Goal: Task Accomplishment & Management: Manage account settings

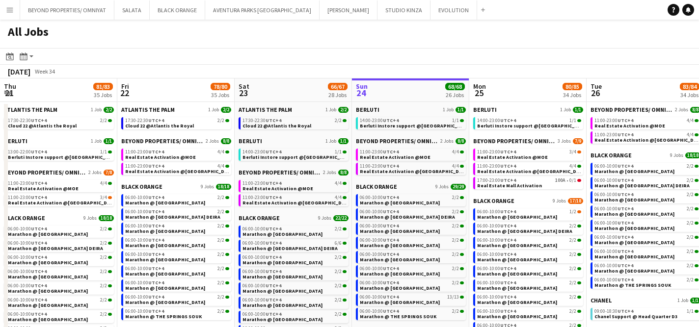
scroll to position [0, 235]
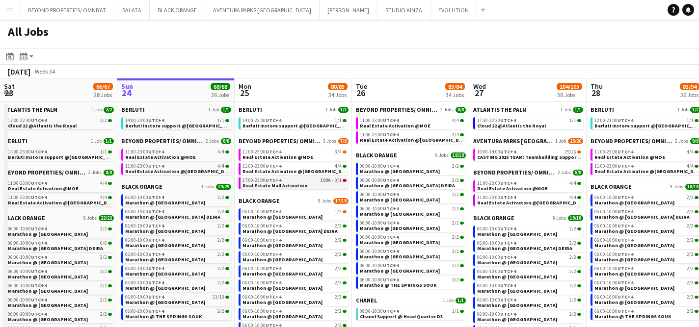
click at [287, 186] on span "Real Estate Mall Activation" at bounding box center [274, 186] width 65 height 6
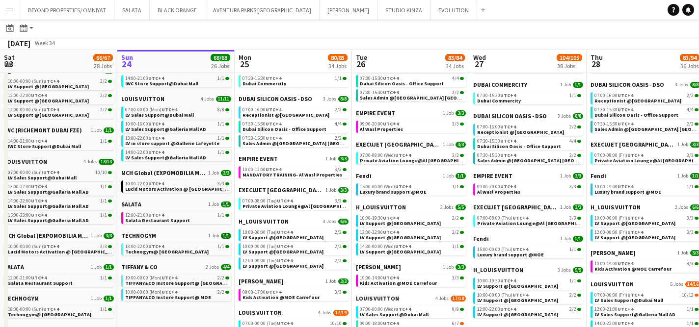
scroll to position [355, 0]
click at [273, 172] on span "MANDATORY TRAINING- Al Wasl Properties" at bounding box center [292, 174] width 100 height 6
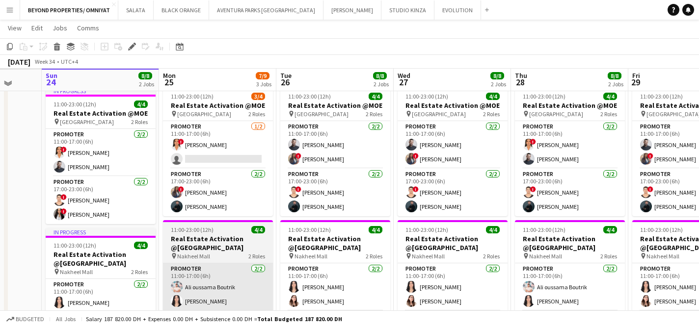
scroll to position [71, 0]
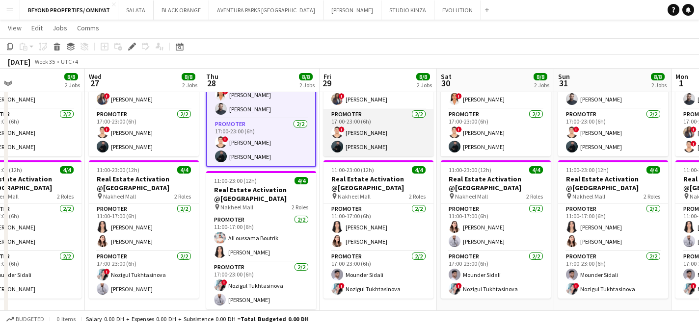
scroll to position [132, 0]
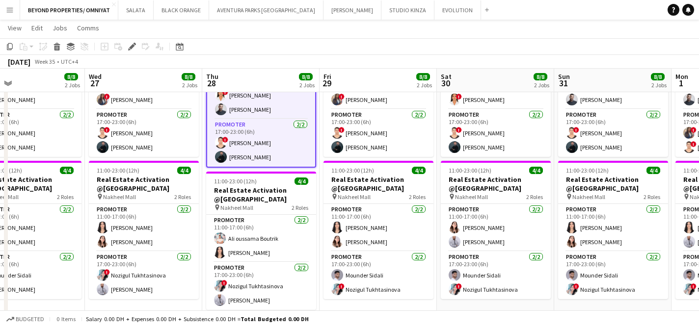
click at [202, 193] on app-date-cell "11:00-23:00 (12h) 4/4 Real Estate Activation @MOE pin Mall of Emirates 2 Roles …" at bounding box center [260, 217] width 117 height 387
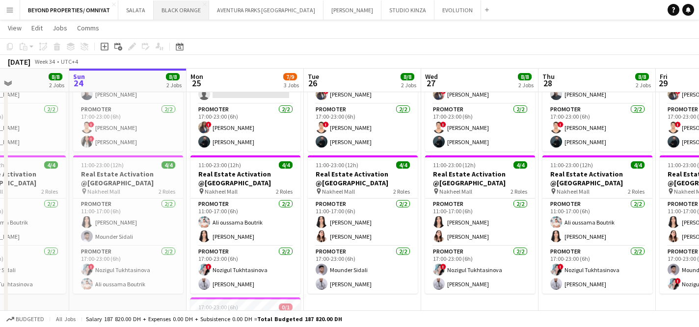
scroll to position [0, 0]
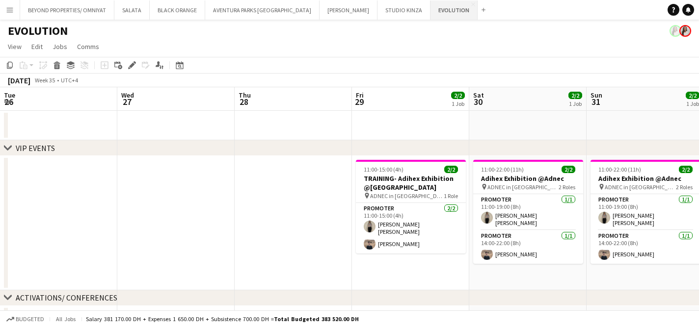
scroll to position [0, 274]
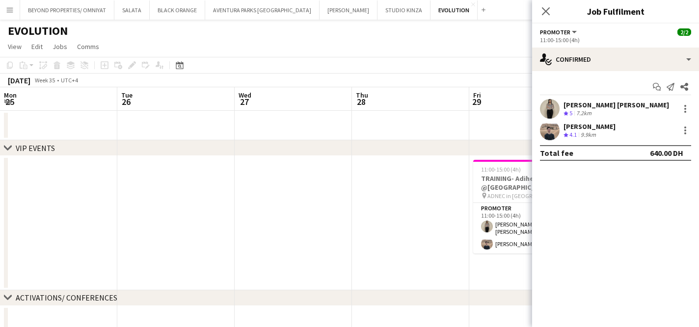
scroll to position [0, 303]
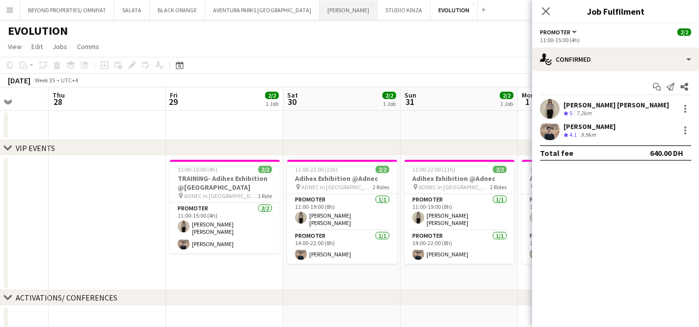
click at [319, 16] on button "[PERSON_NAME] Close" at bounding box center [348, 9] width 58 height 19
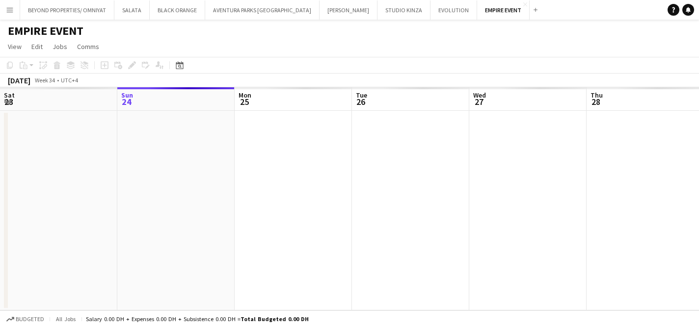
scroll to position [0, 338]
